Goal: Book appointment/travel/reservation

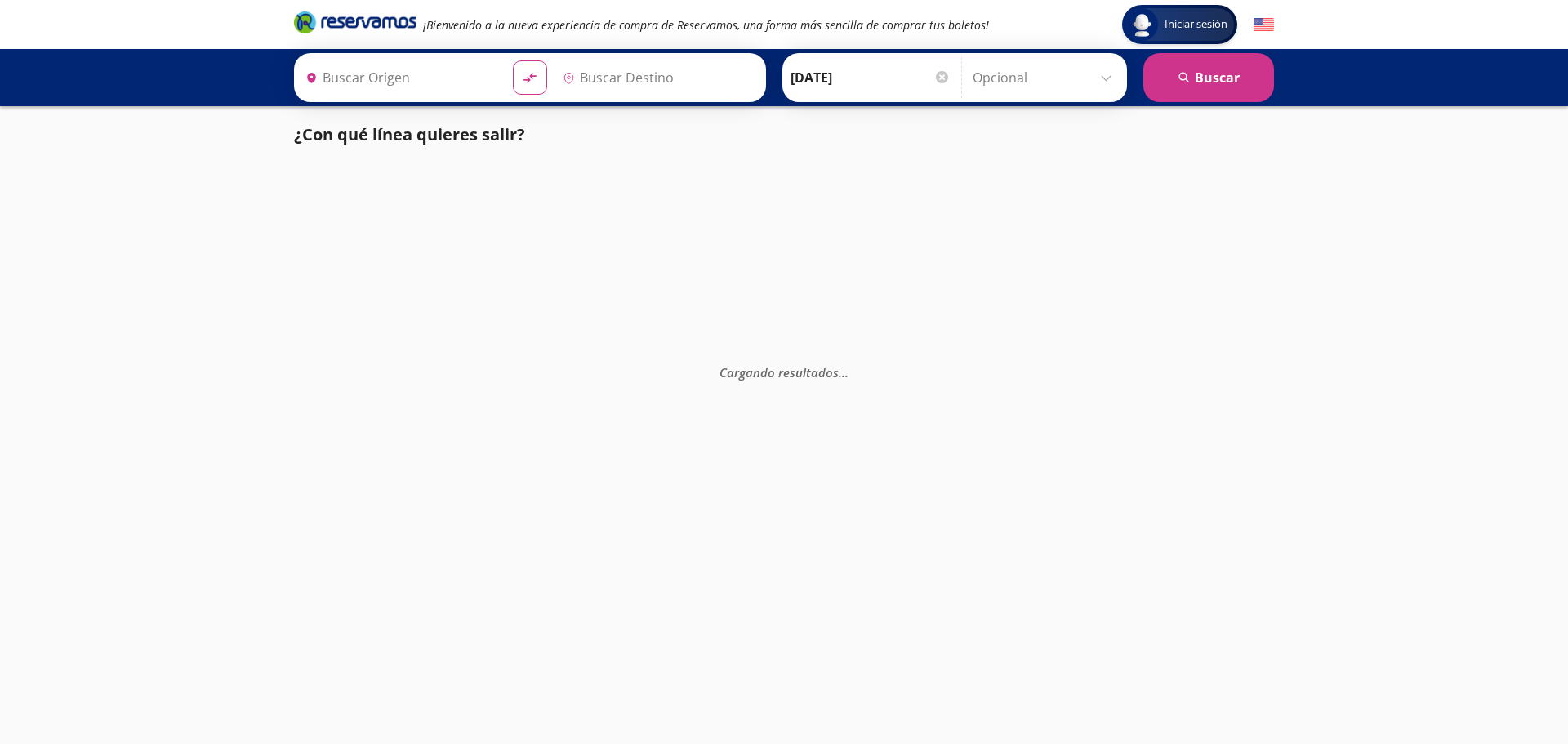
type input "Parral, [GEOGRAPHIC_DATA]"
type input "[GEOGRAPHIC_DATA], [GEOGRAPHIC_DATA]"
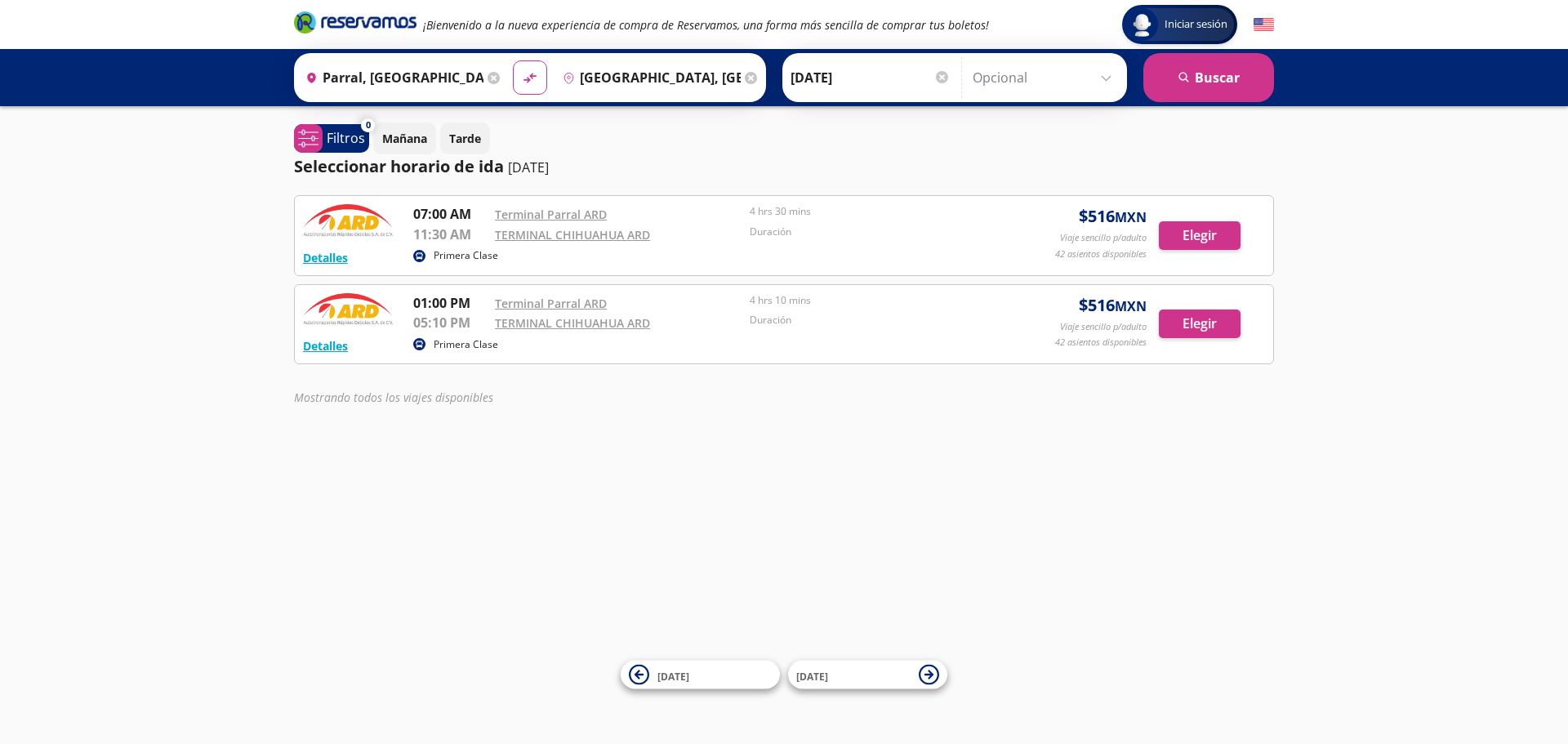
click at [380, 90] on input "Parral, [GEOGRAPHIC_DATA]" at bounding box center [391, 77] width 184 height 41
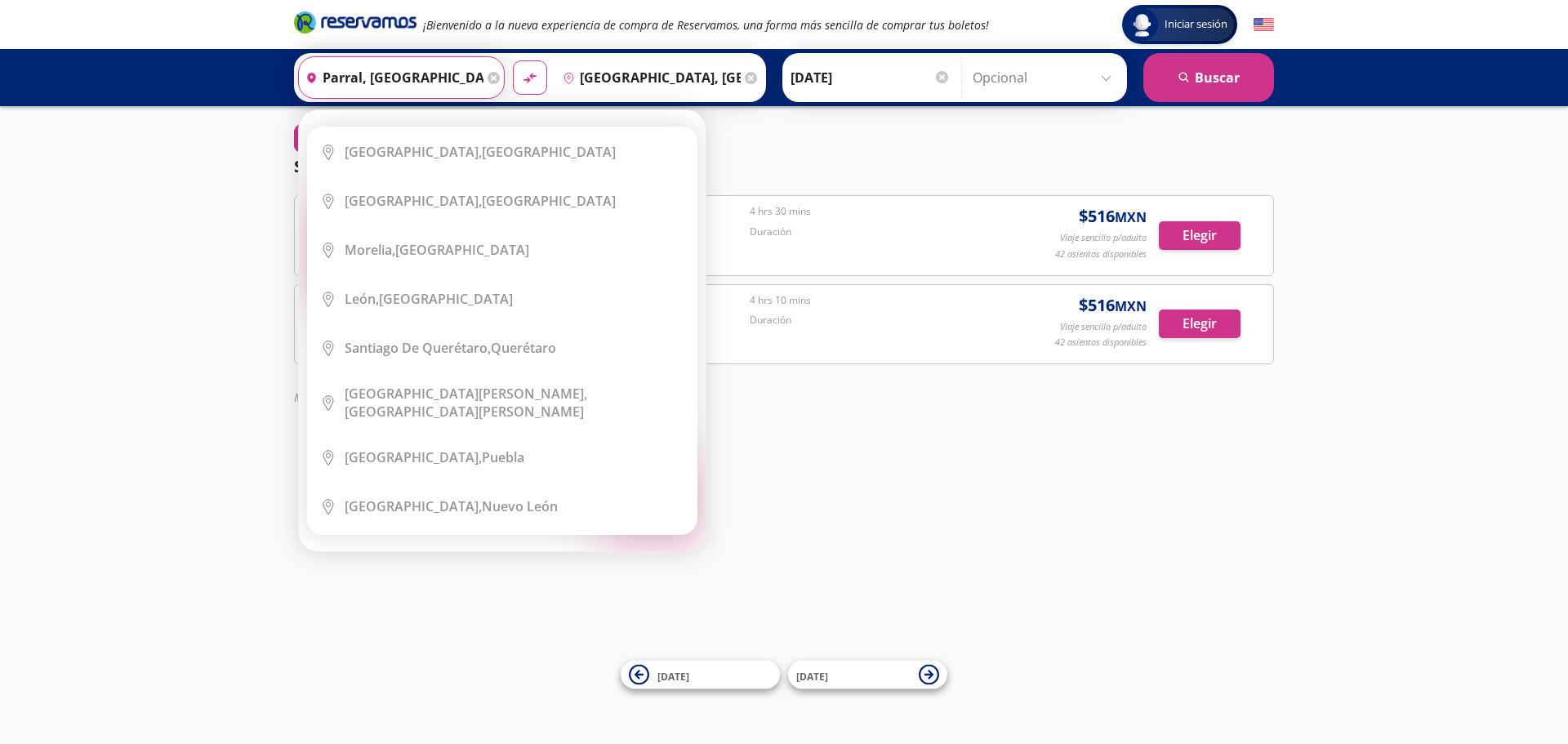
click at [489, 80] on icon at bounding box center [493, 78] width 12 height 12
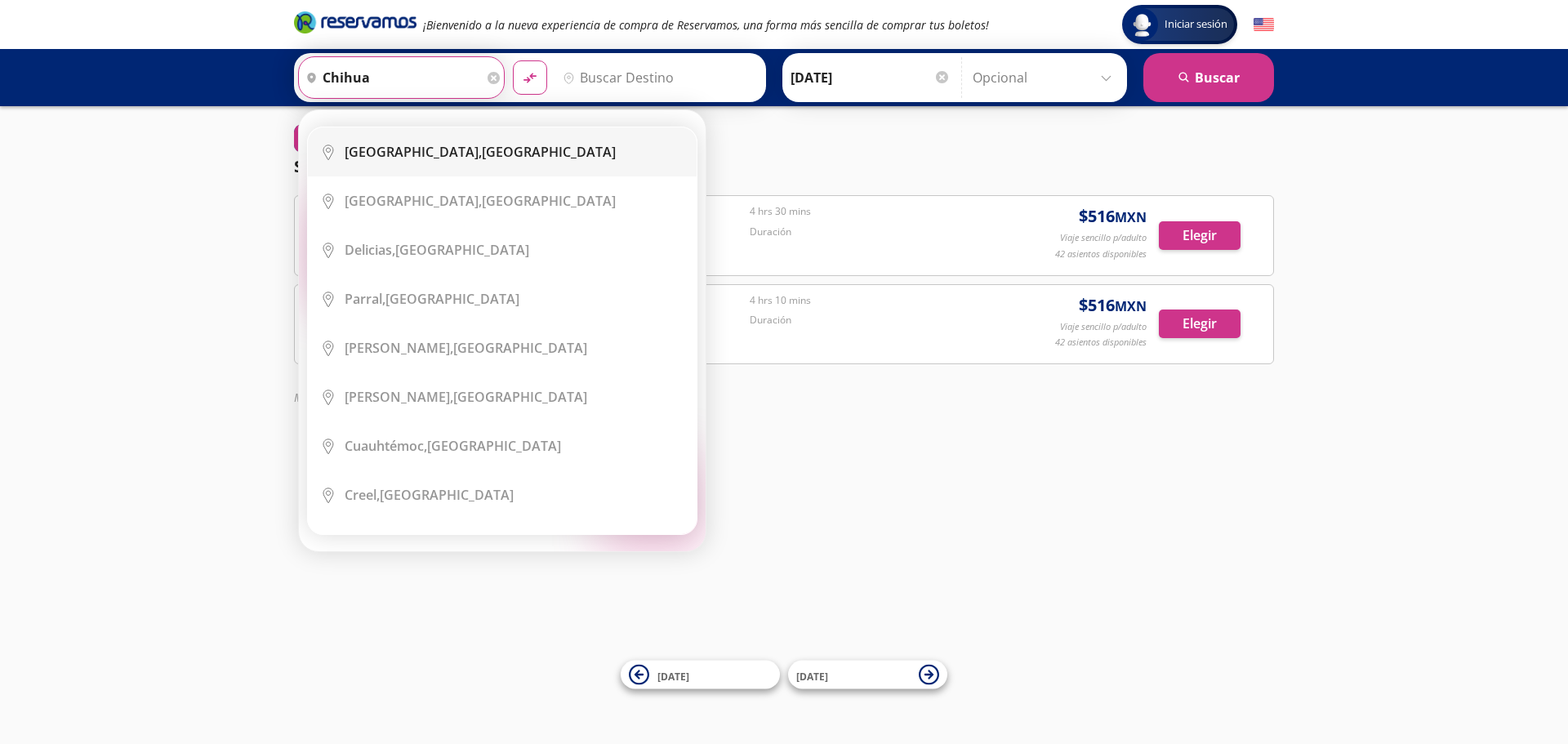
click at [481, 154] on div "[GEOGRAPHIC_DATA], [GEOGRAPHIC_DATA]" at bounding box center [480, 151] width 271 height 18
type input "[GEOGRAPHIC_DATA], [GEOGRAPHIC_DATA]"
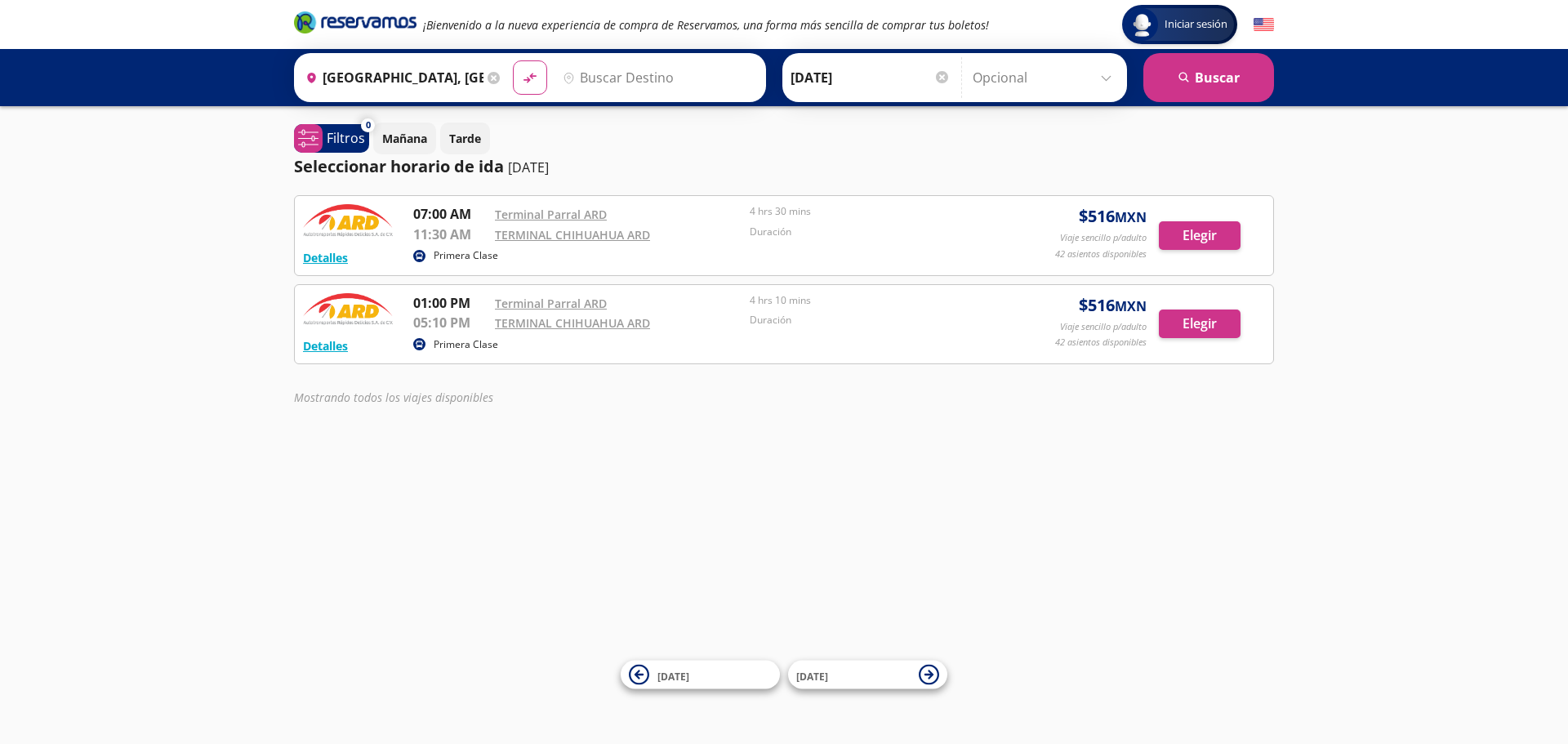
click at [646, 72] on input "Destino" at bounding box center [656, 77] width 201 height 41
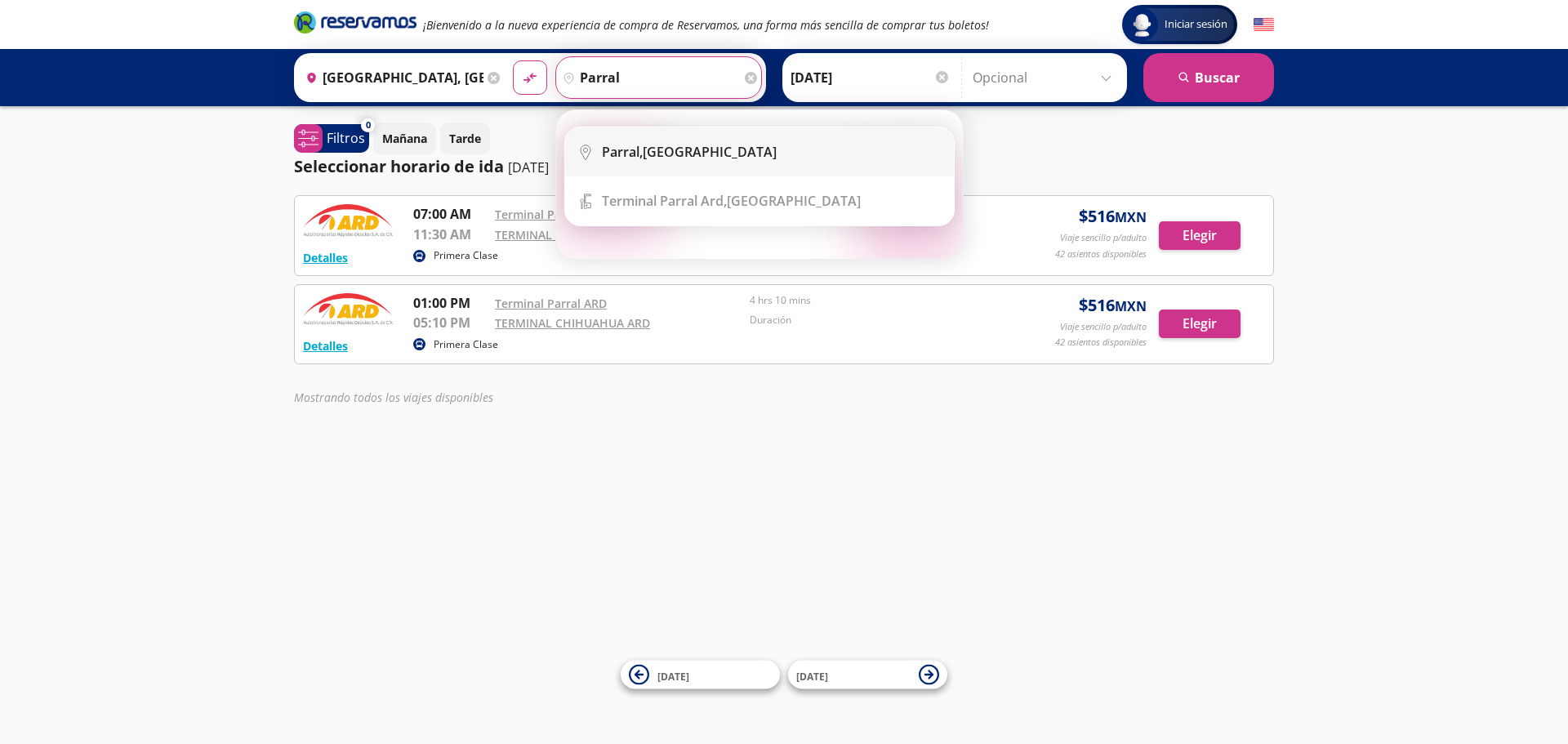
click at [674, 160] on div "Parral, [GEOGRAPHIC_DATA]" at bounding box center [689, 151] width 175 height 18
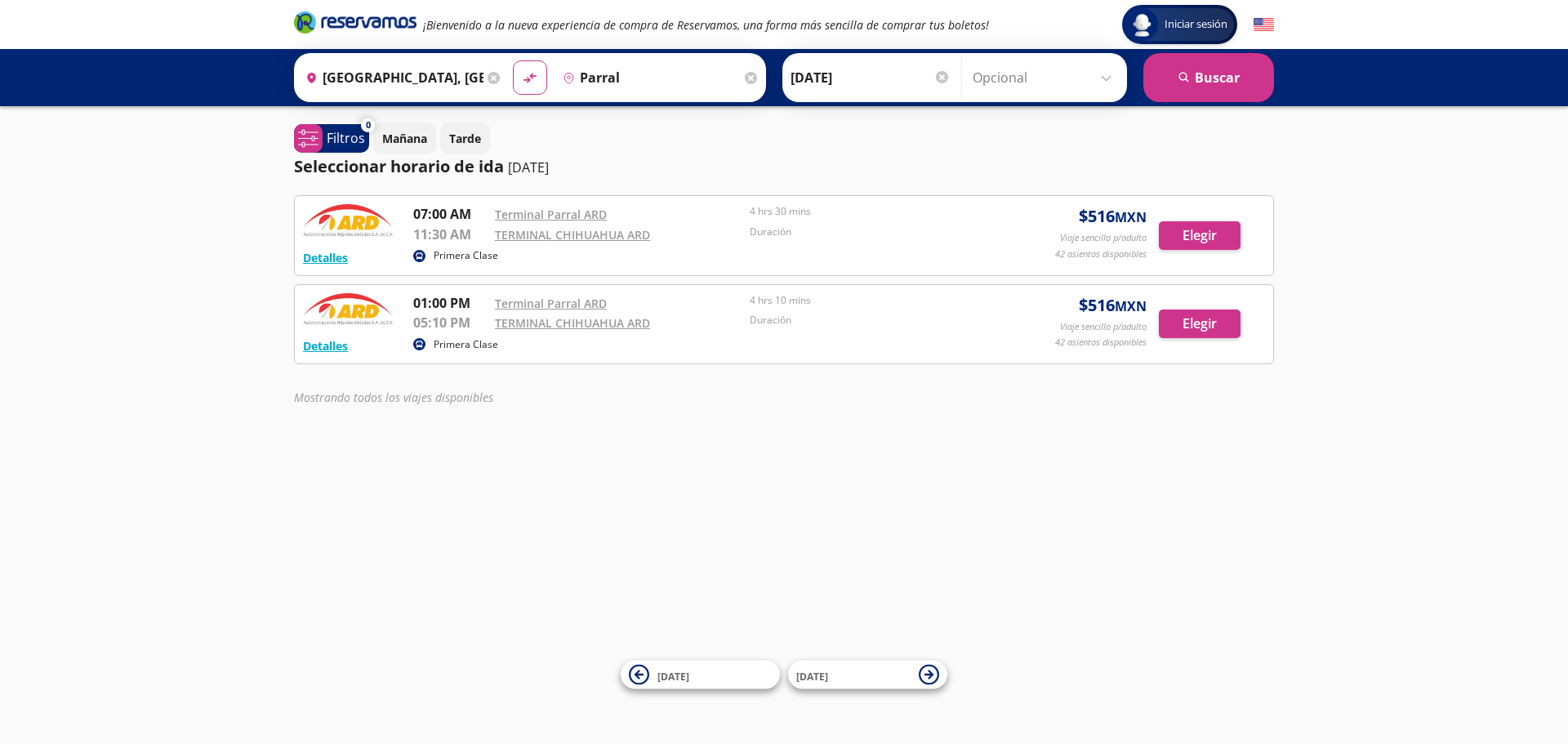
type input "Parral, [GEOGRAPHIC_DATA]"
click at [1190, 72] on icon "search" at bounding box center [1184, 78] width 12 height 12
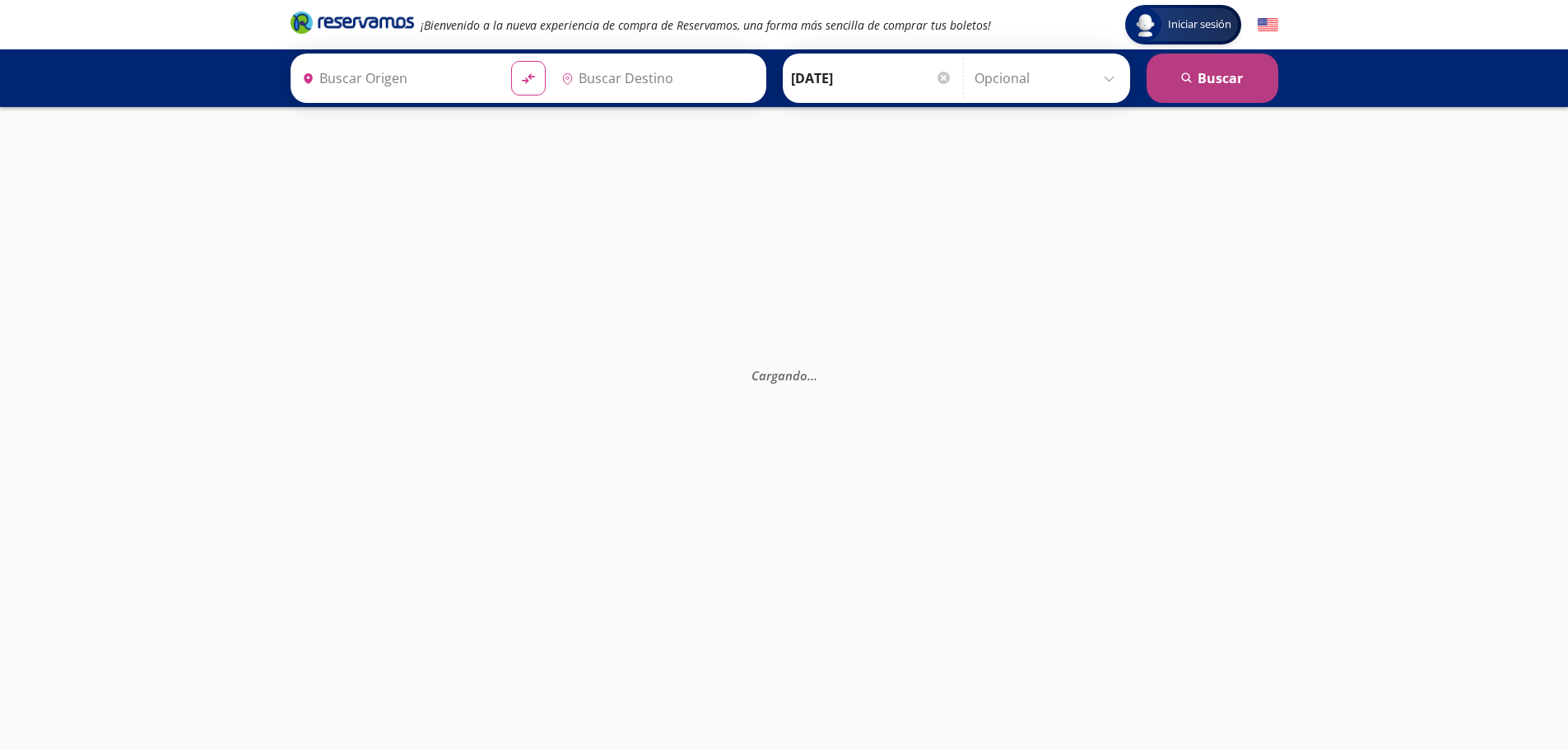
type input "[GEOGRAPHIC_DATA], [GEOGRAPHIC_DATA]"
type input "Parral, [GEOGRAPHIC_DATA]"
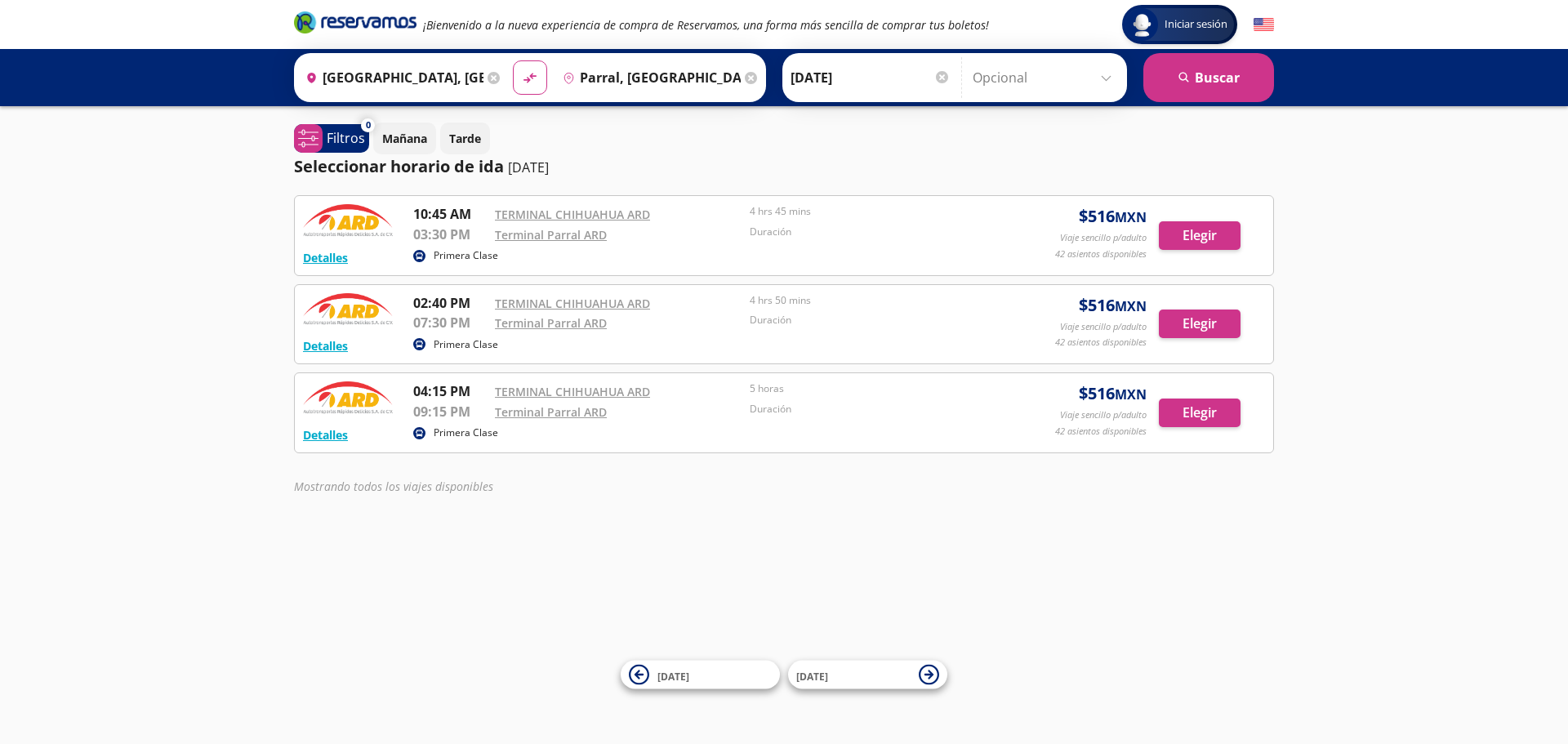
click at [431, 67] on input "[GEOGRAPHIC_DATA], [GEOGRAPHIC_DATA]" at bounding box center [391, 77] width 184 height 41
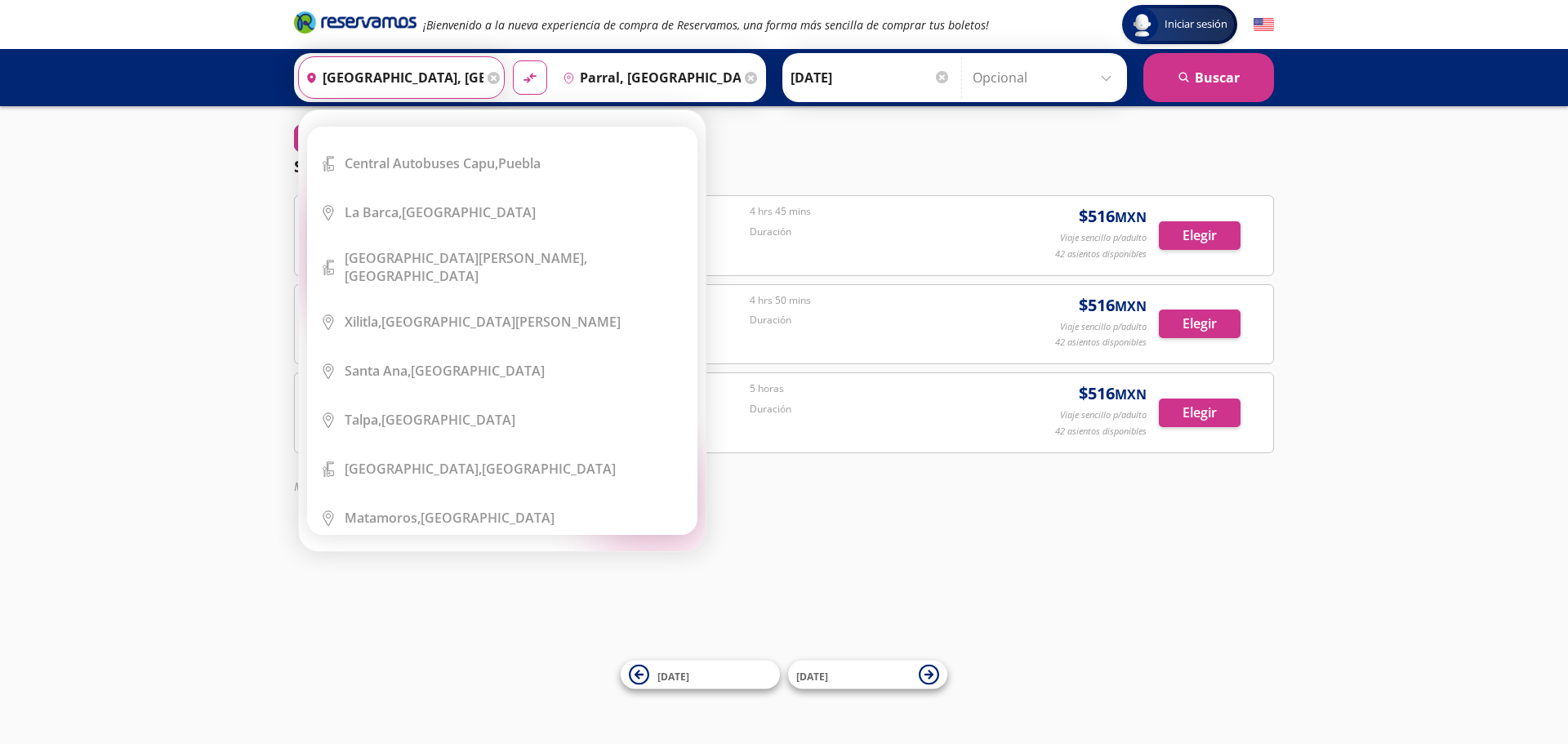
scroll to position [5714, 0]
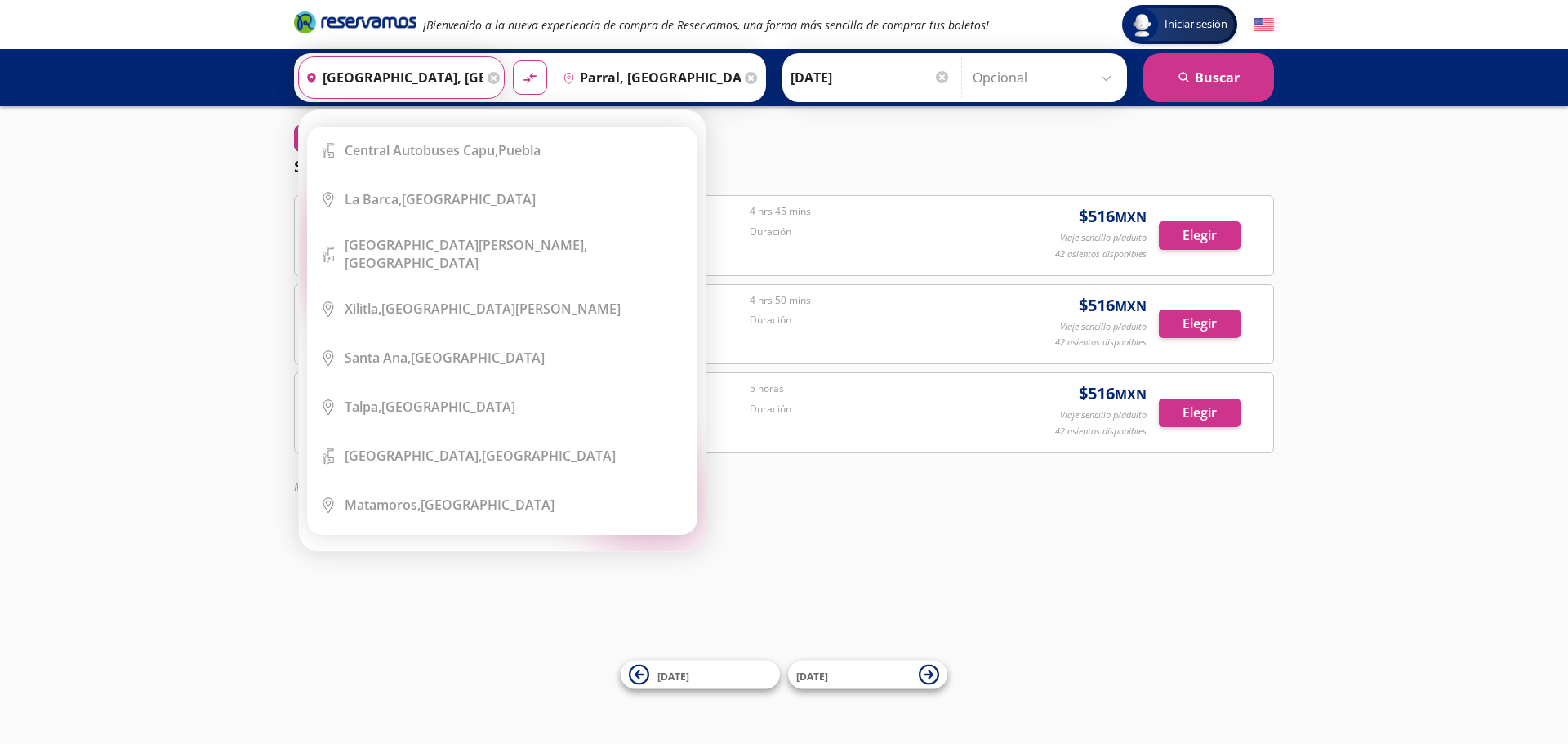
click at [413, 73] on input "[GEOGRAPHIC_DATA], [GEOGRAPHIC_DATA]" at bounding box center [391, 77] width 184 height 41
click at [494, 78] on icon at bounding box center [493, 78] width 12 height 12
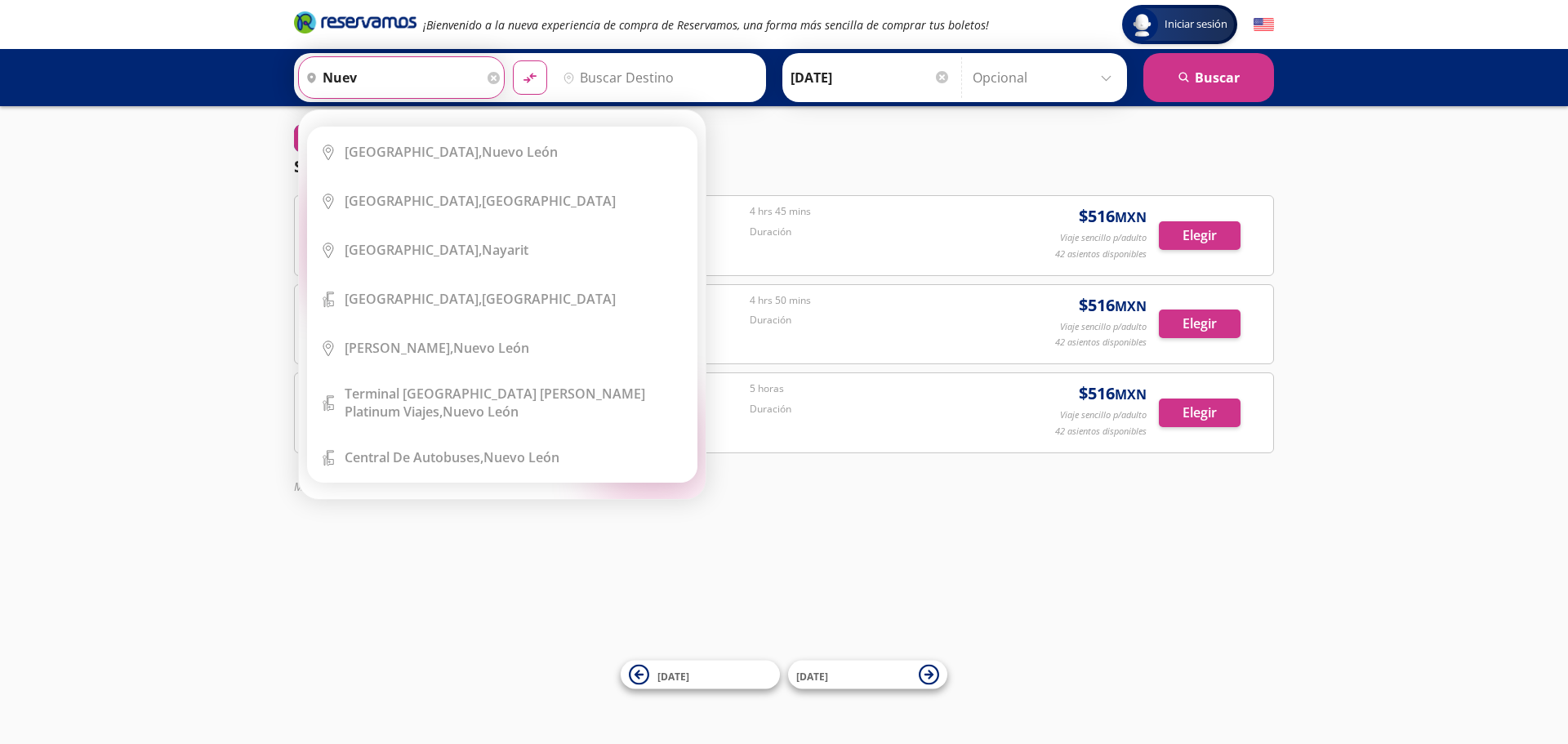
scroll to position [0, 0]
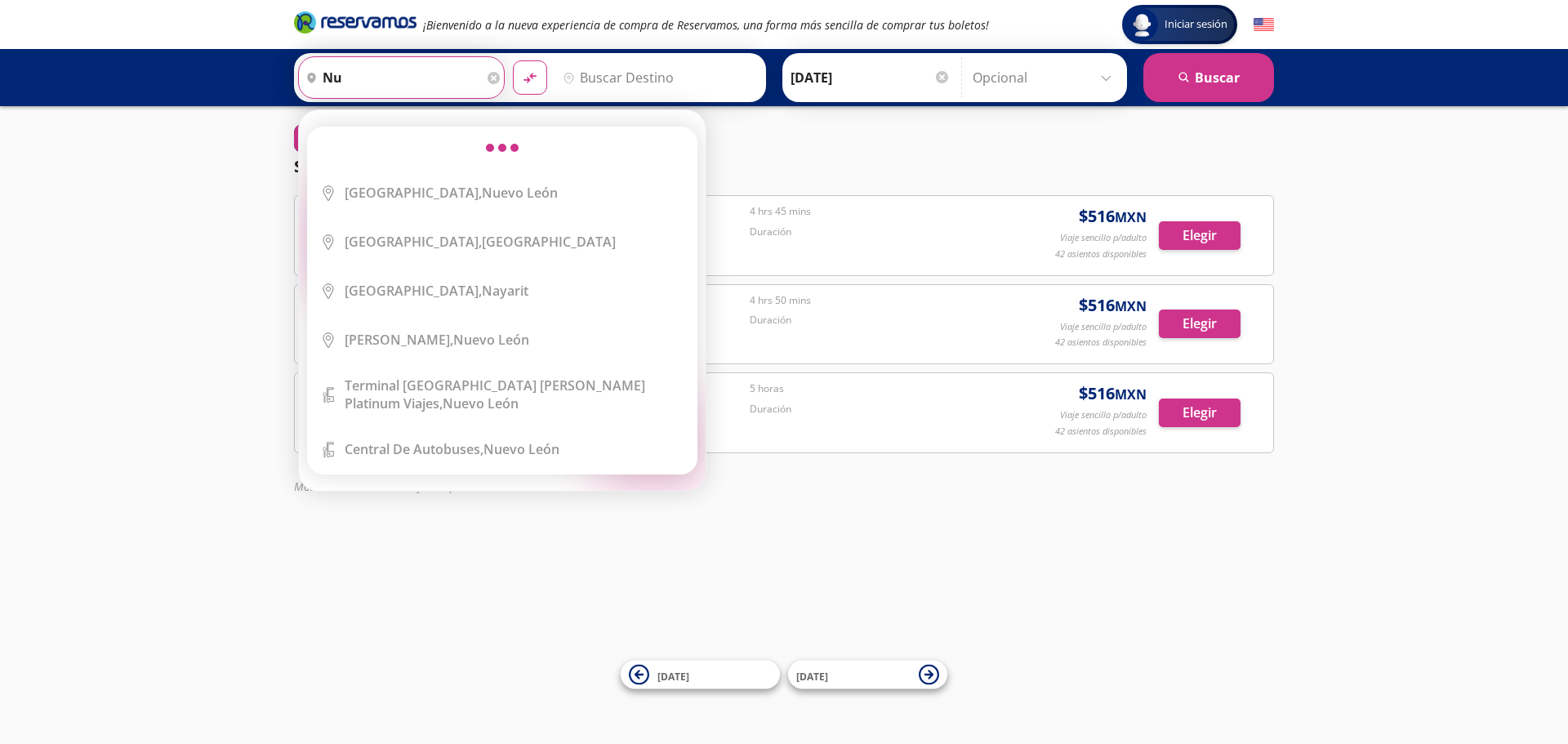
type input "n"
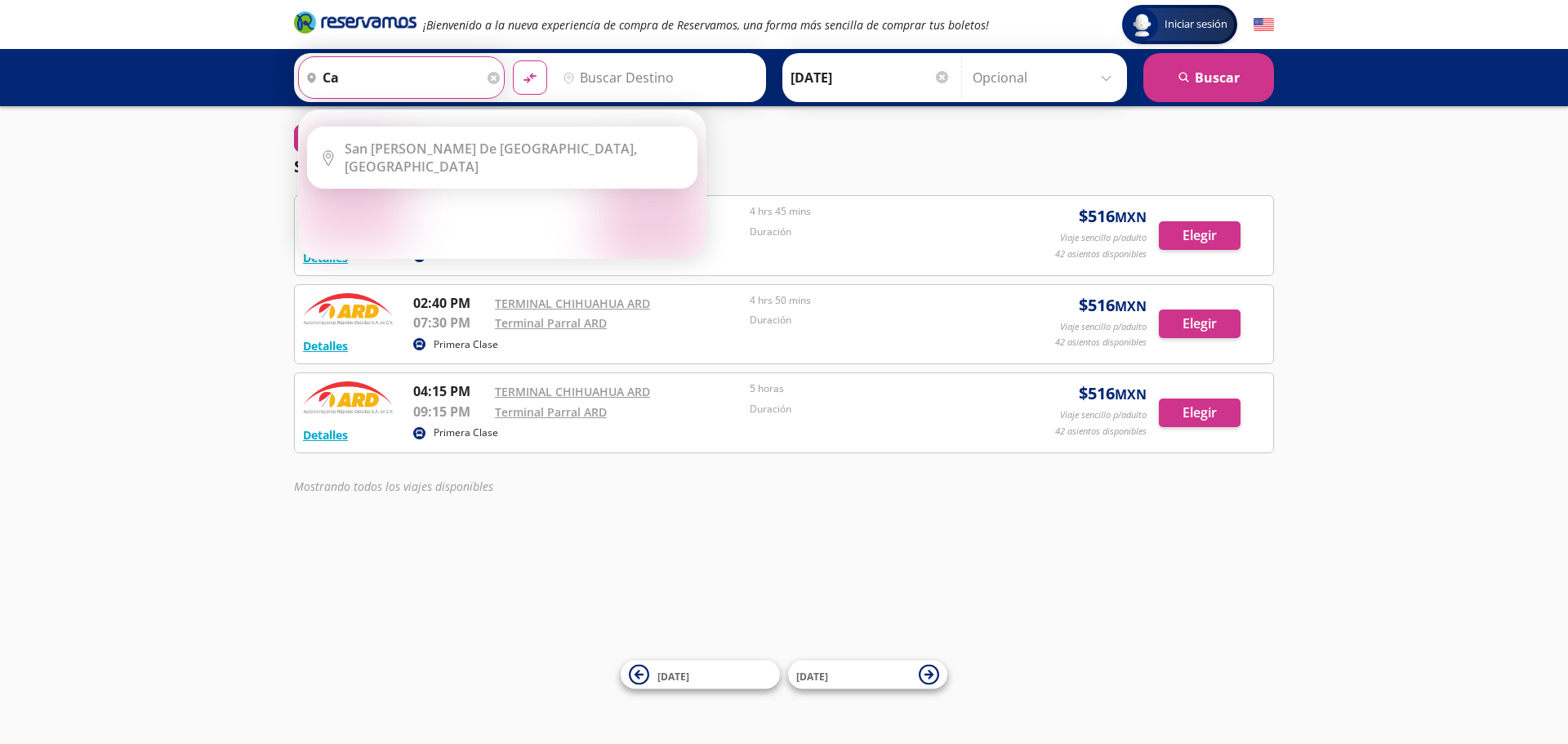
type input "c"
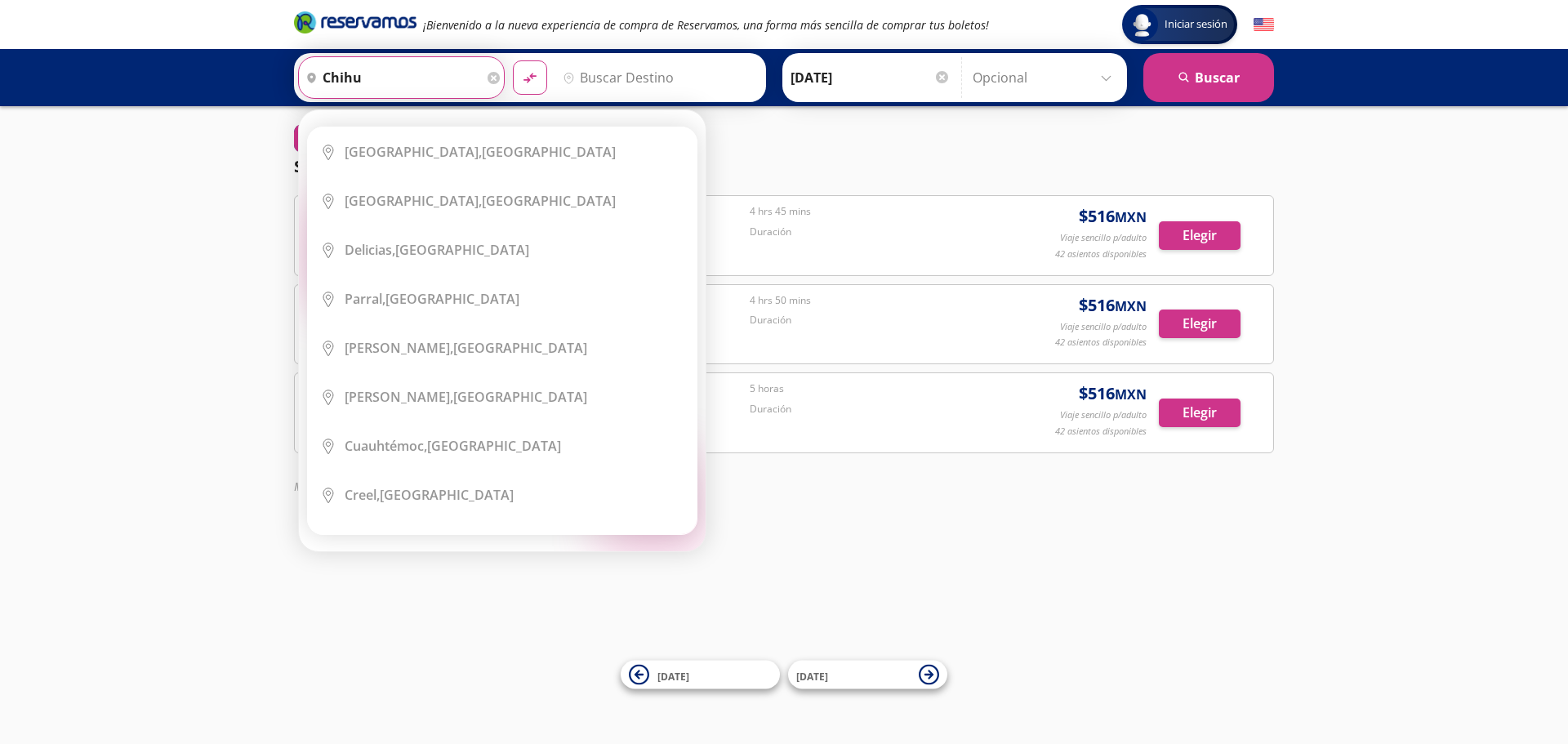
click at [216, 94] on div "Origen heroicons:map-pin-20-solid [GEOGRAPHIC_DATA] Elige tu origen Close Orige…" at bounding box center [784, 78] width 1568 height 57
click at [409, 449] on b "Cuauhtémoc," at bounding box center [386, 446] width 83 height 18
type input "[PERSON_NAME], [GEOGRAPHIC_DATA]"
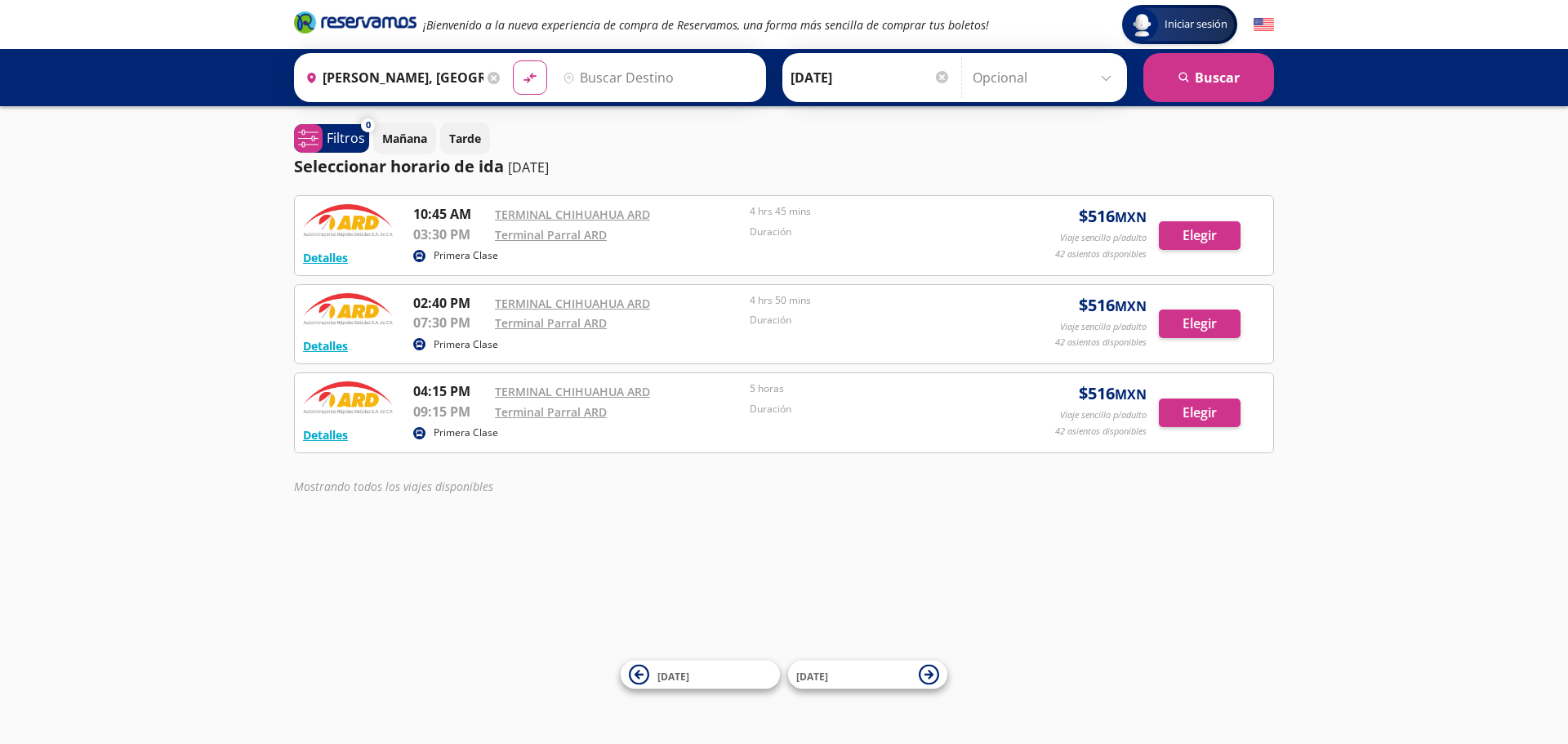
click at [588, 75] on input "Destino" at bounding box center [656, 77] width 201 height 41
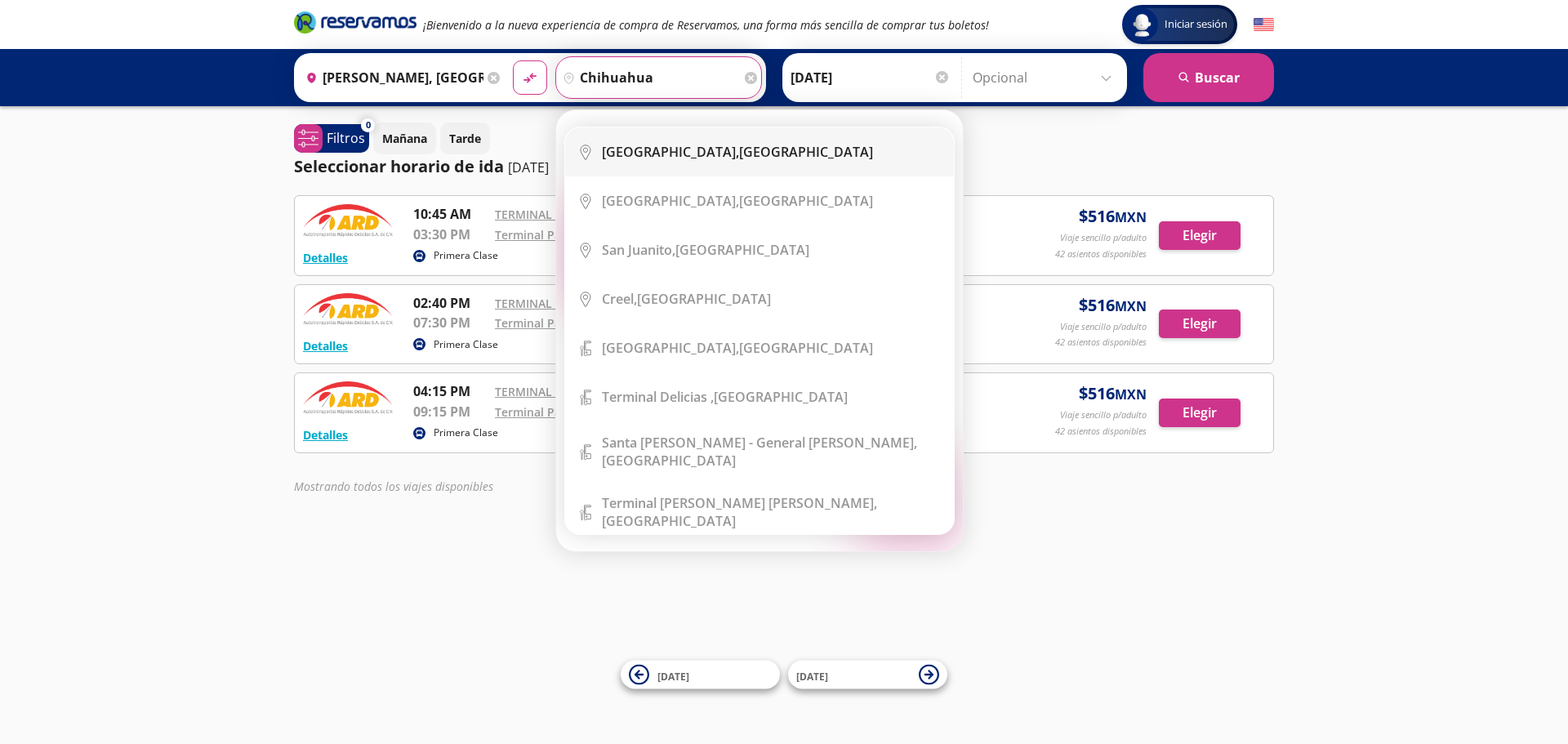
click at [662, 152] on b "[GEOGRAPHIC_DATA]," at bounding box center [670, 151] width 137 height 18
type input "[GEOGRAPHIC_DATA], [GEOGRAPHIC_DATA]"
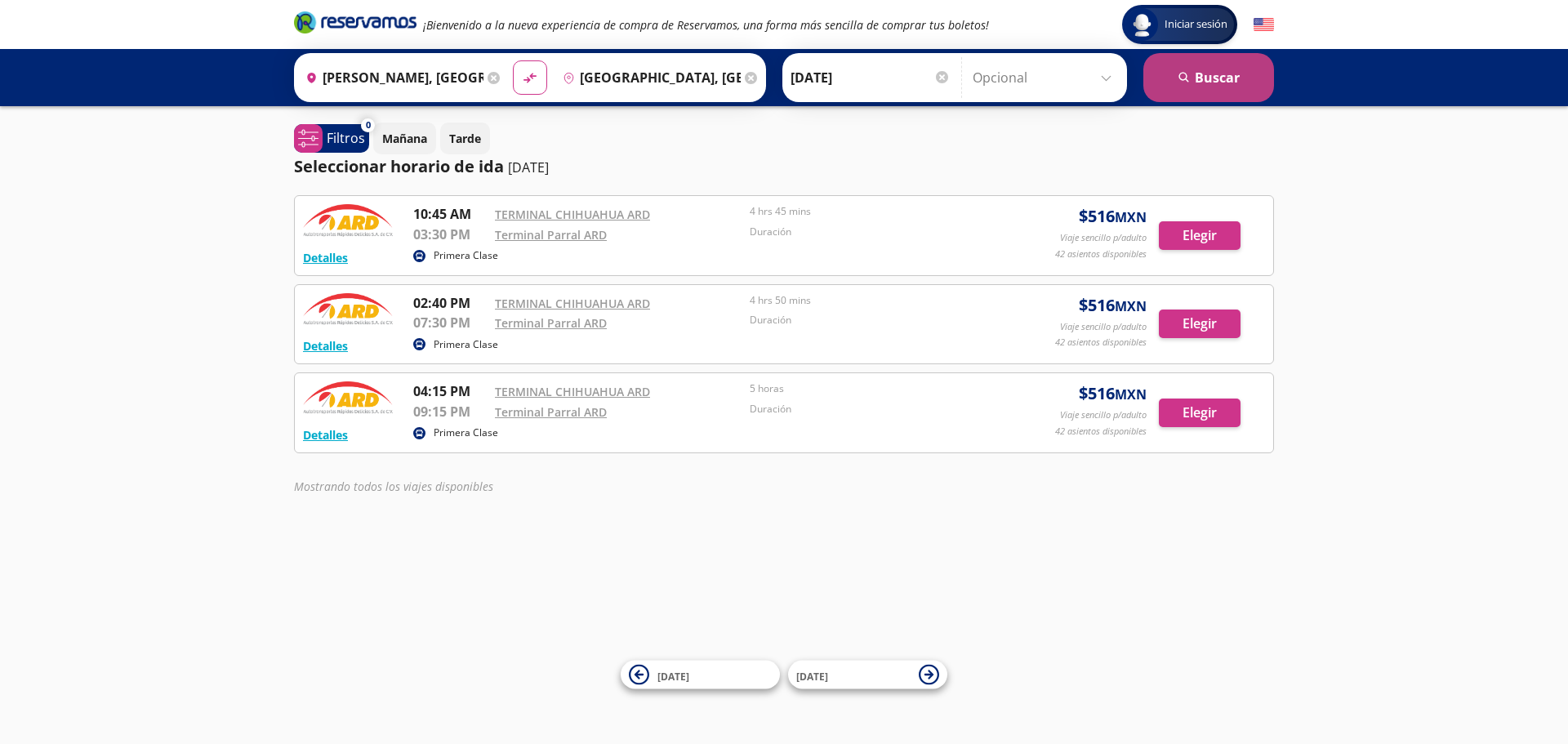
click at [1165, 72] on button "search [GEOGRAPHIC_DATA]" at bounding box center [1208, 78] width 130 height 49
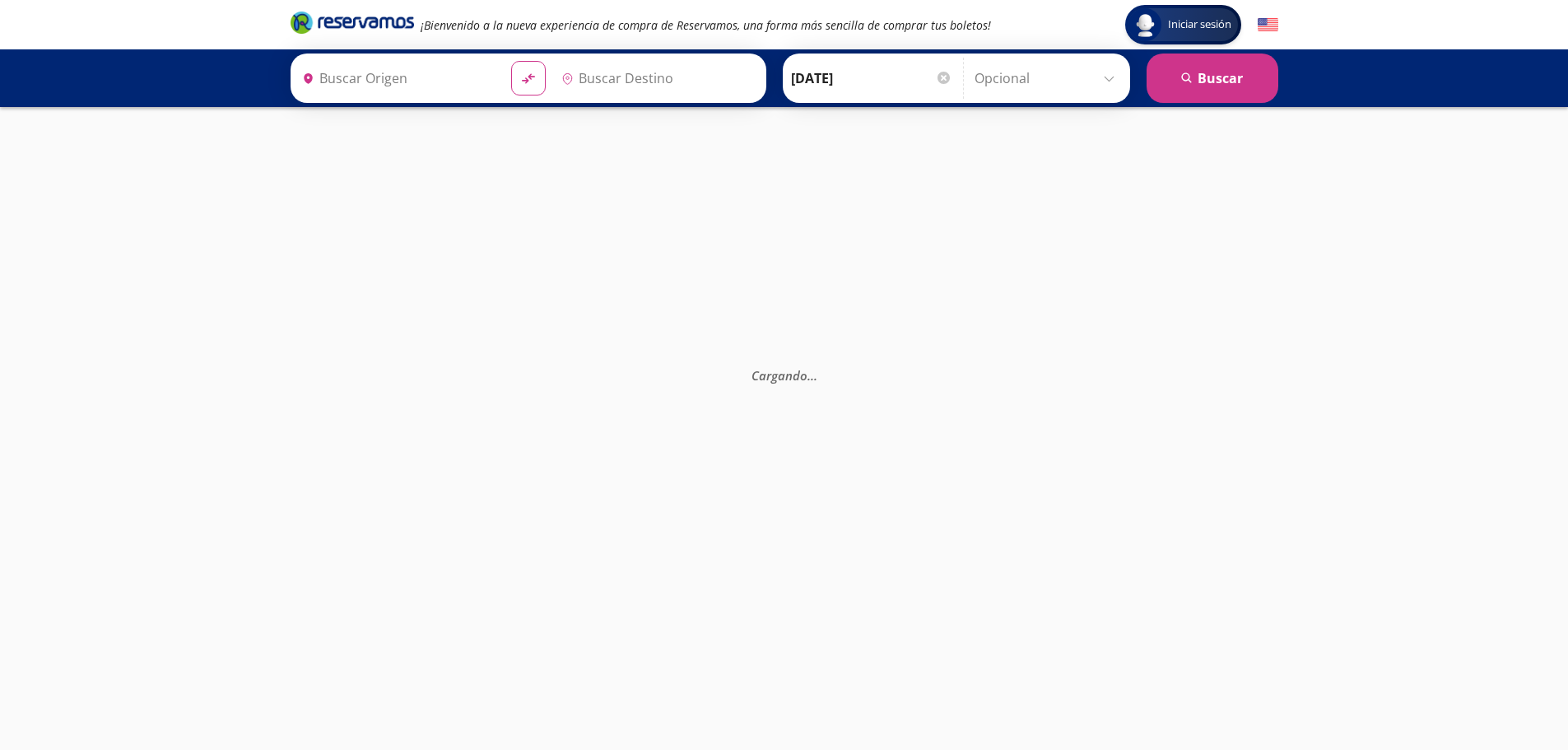
type input "[PERSON_NAME], [GEOGRAPHIC_DATA]"
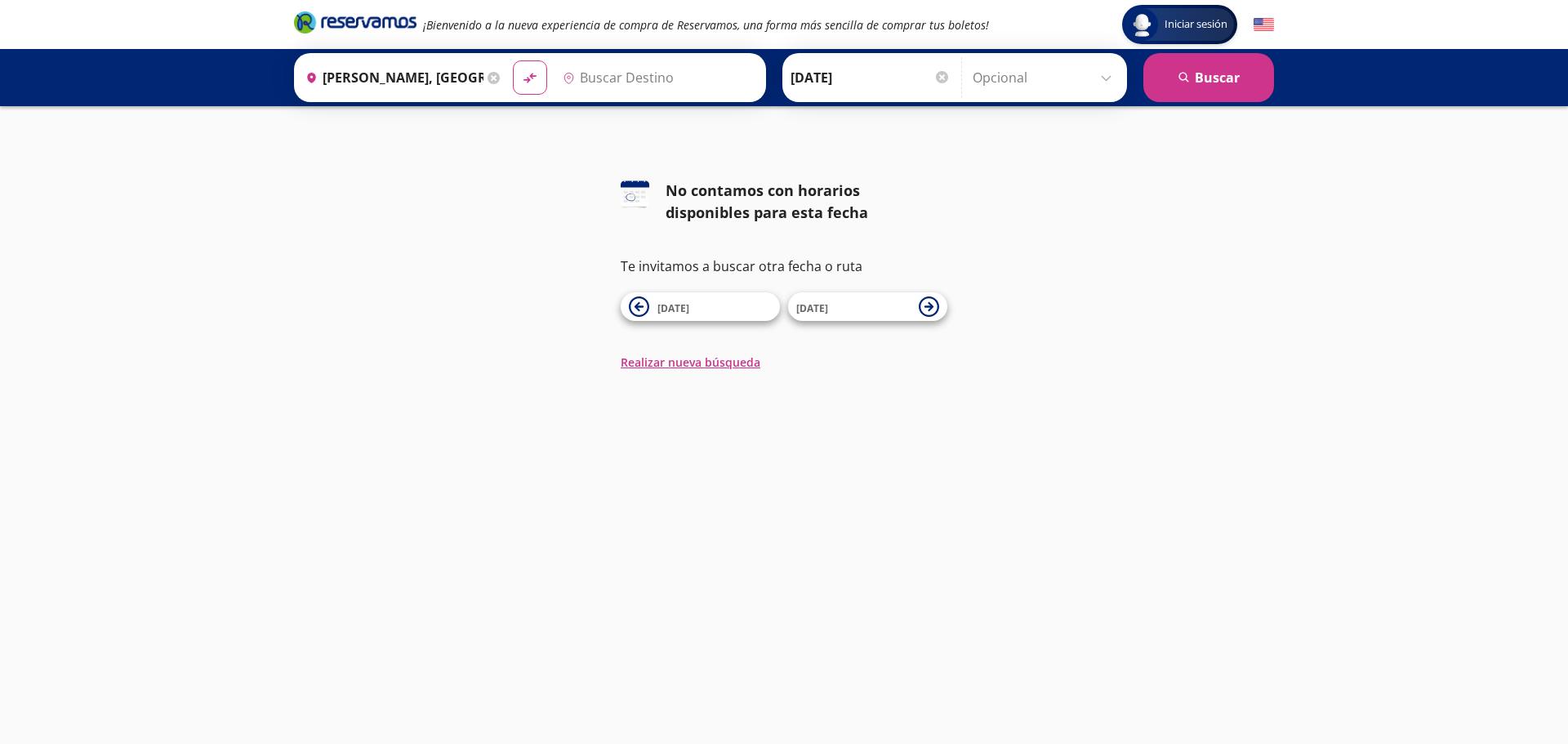
type input "[GEOGRAPHIC_DATA], [GEOGRAPHIC_DATA]"
click at [1111, 221] on div "126 No contamos con horarios disponibles para esta fecha Te invitamos a buscar …" at bounding box center [784, 275] width 1568 height 191
click at [1205, 69] on button "search [GEOGRAPHIC_DATA]" at bounding box center [1208, 78] width 130 height 49
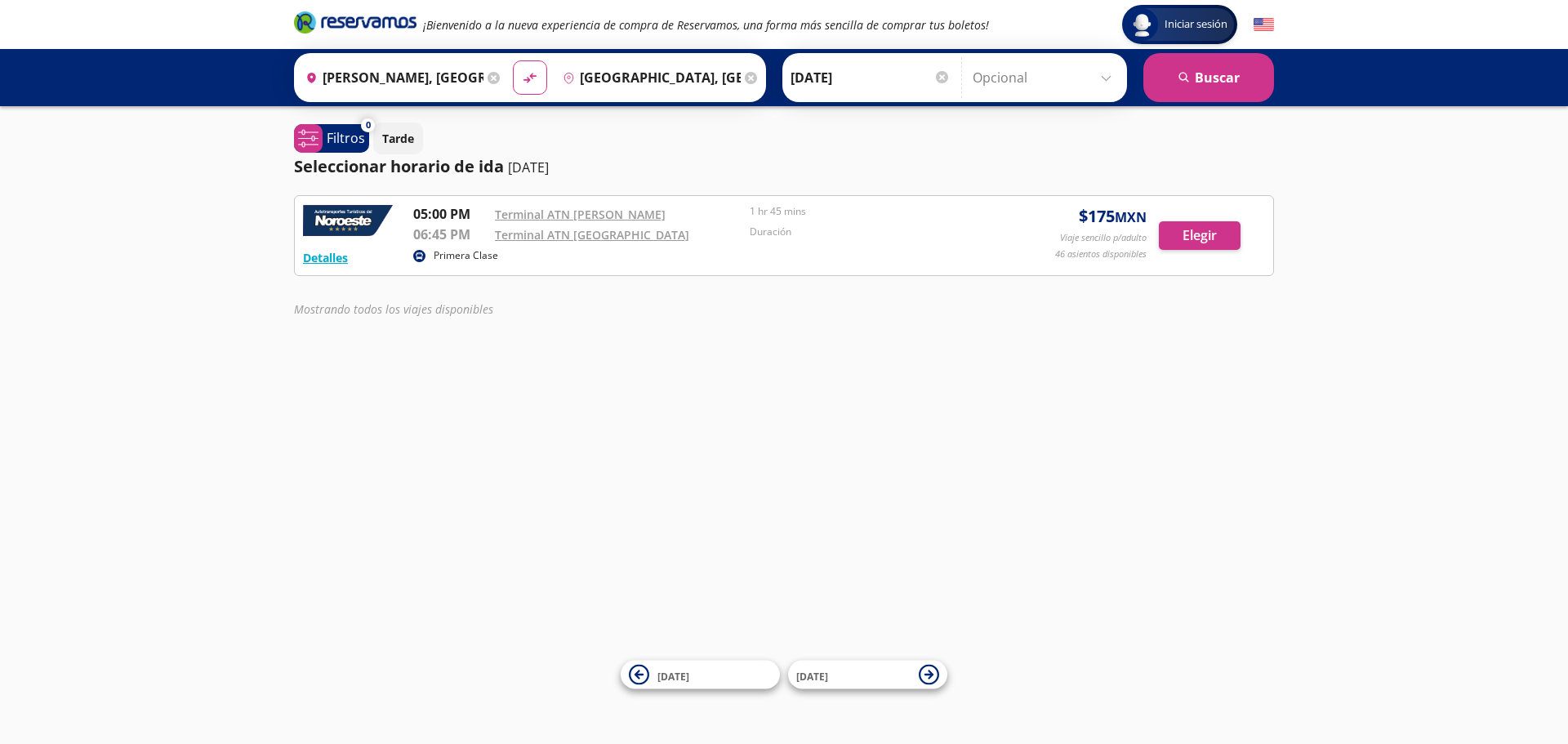
click at [1049, 400] on div "Iniciar sesión Iniciar sesión ¡Bienvenido a la nueva experiencia de compra de R…" at bounding box center [784, 372] width 1568 height 744
click at [1450, 535] on div "Iniciar sesión Iniciar sesión ¡Bienvenido a la nueva experiencia de compra de R…" at bounding box center [784, 372] width 1568 height 744
click at [1057, 543] on div "Iniciar sesión Iniciar sesión ¡Bienvenido a la nueva experiencia de compra de R…" at bounding box center [784, 372] width 1568 height 744
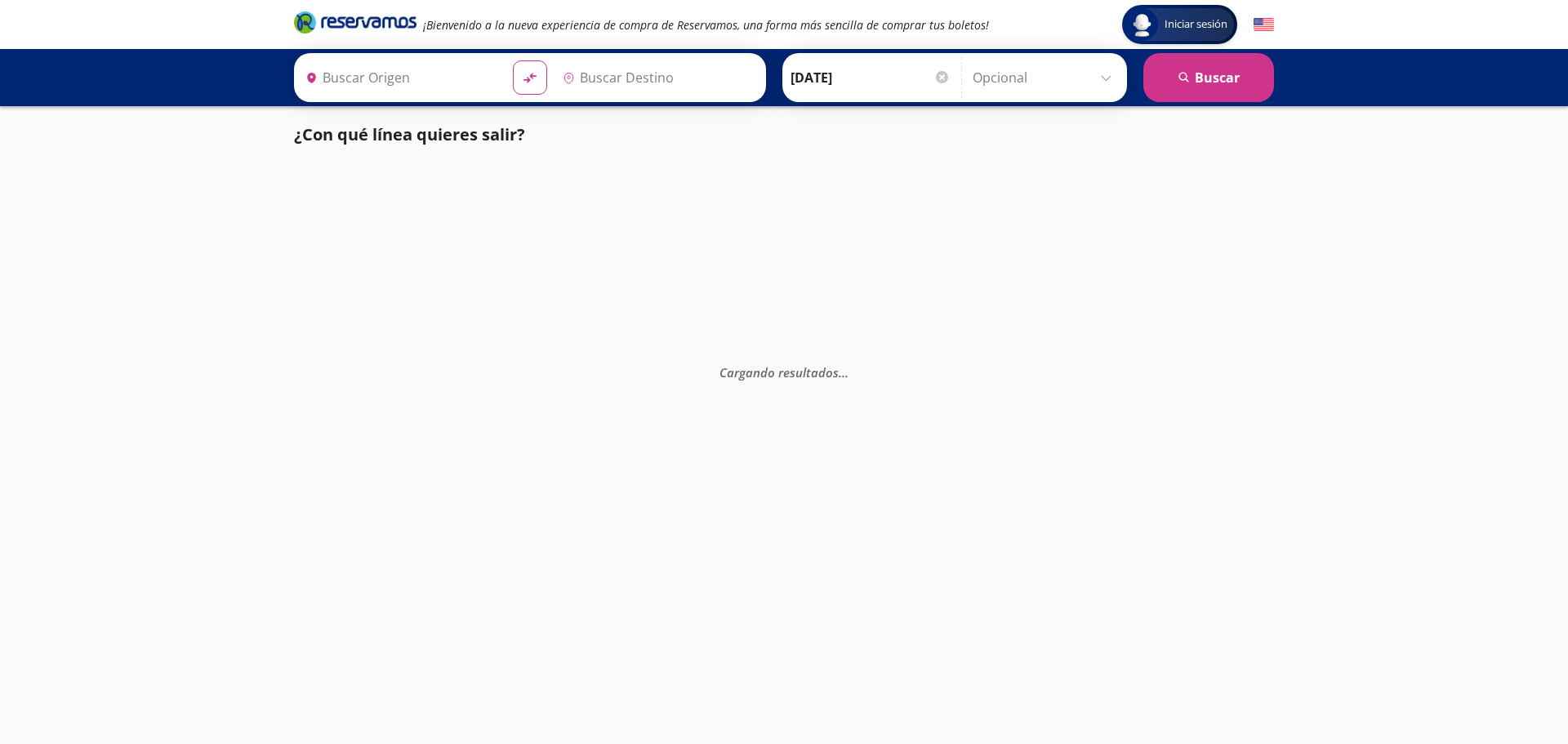
type input "[GEOGRAPHIC_DATA], [GEOGRAPHIC_DATA]"
type input "Delicias, Chihuahua"
